Goal: Task Accomplishment & Management: Use online tool/utility

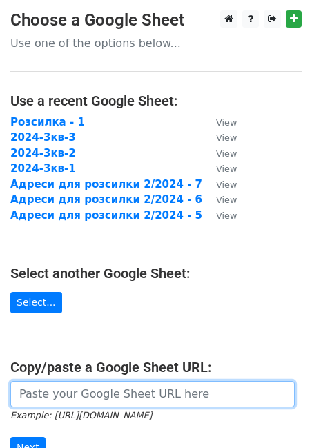
click at [84, 392] on input "url" at bounding box center [152, 394] width 284 height 26
paste input "[URL][DOMAIN_NAME]"
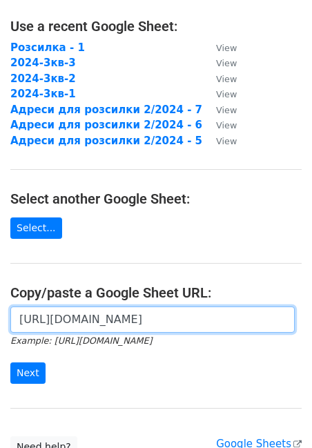
scroll to position [77, 0]
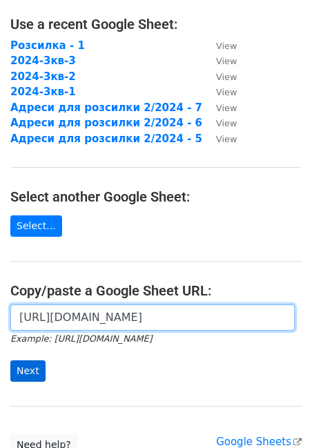
type input "[URL][DOMAIN_NAME]"
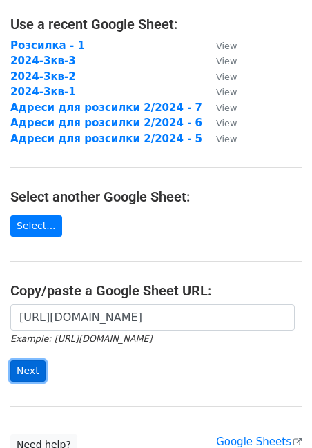
scroll to position [0, 0]
click at [34, 375] on input "Next" at bounding box center [27, 370] width 35 height 21
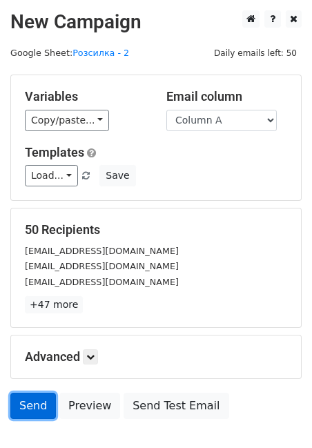
click at [29, 404] on link "Send" at bounding box center [33, 406] width 46 height 26
